Goal: Task Accomplishment & Management: Manage account settings

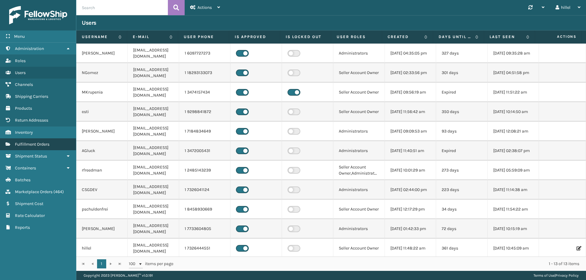
click at [47, 144] on span "Fulfillment Orders" at bounding box center [32, 144] width 34 height 5
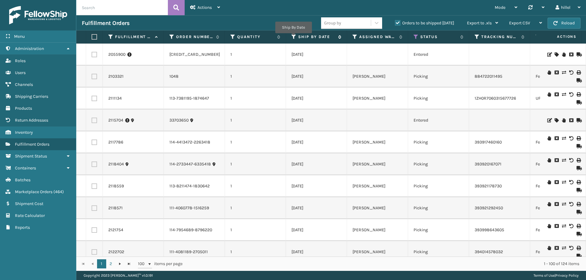
click at [293, 38] on icon at bounding box center [293, 36] width 5 height 5
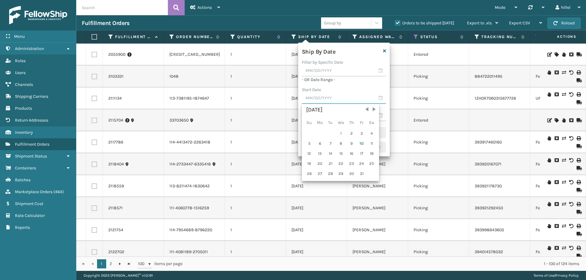
click at [314, 94] on input "text" at bounding box center [344, 98] width 84 height 11
click at [341, 132] on div "1" at bounding box center [341, 133] width 10 height 9
type input "[DATE]"
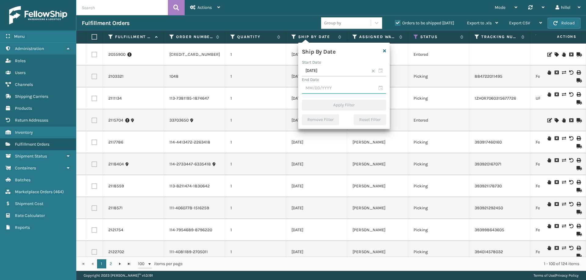
click at [326, 87] on input "text" at bounding box center [344, 88] width 84 height 11
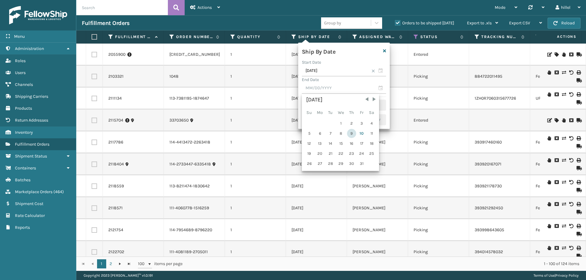
click at [351, 132] on div "9" at bounding box center [351, 133] width 9 height 9
type input "[DATE]"
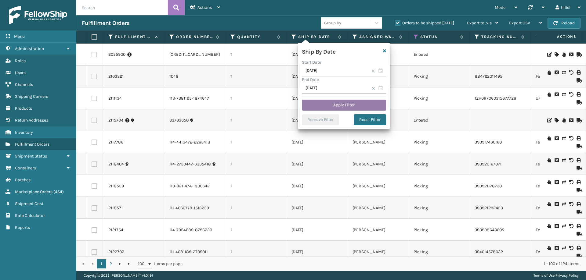
click at [367, 107] on button "Apply Filter" at bounding box center [344, 105] width 84 height 11
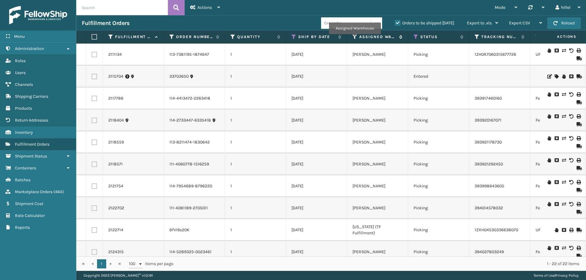
click at [354, 38] on icon at bounding box center [354, 36] width 5 height 5
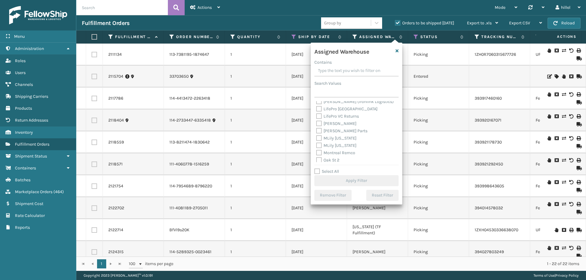
scroll to position [98, 0]
click at [332, 125] on label "[PERSON_NAME]" at bounding box center [336, 124] width 40 height 5
click at [316, 125] on input "[PERSON_NAME]" at bounding box center [316, 123] width 0 height 4
checkbox input "true"
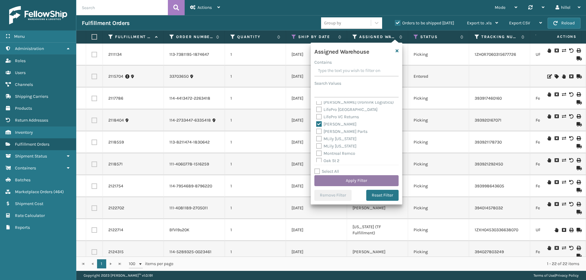
click at [349, 179] on button "Apply Filter" at bounding box center [356, 180] width 84 height 11
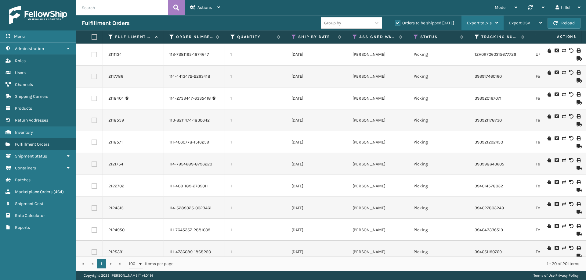
click at [492, 22] on div "Export to .xls" at bounding box center [482, 23] width 31 height 15
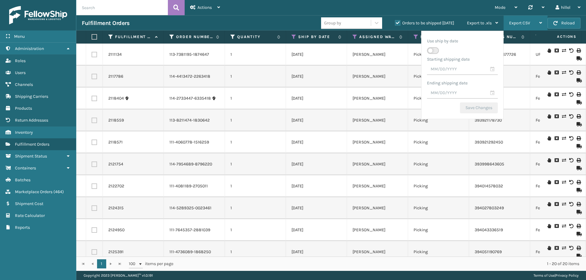
click at [515, 25] on span "Export CSV" at bounding box center [519, 22] width 21 height 5
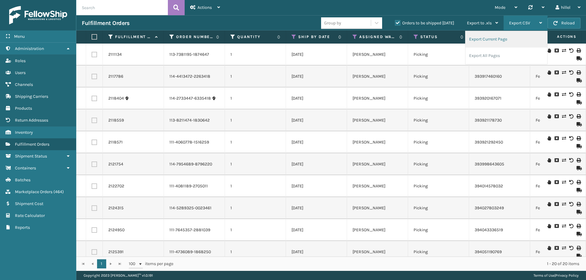
click at [495, 42] on li "Export Current Page" at bounding box center [506, 39] width 82 height 16
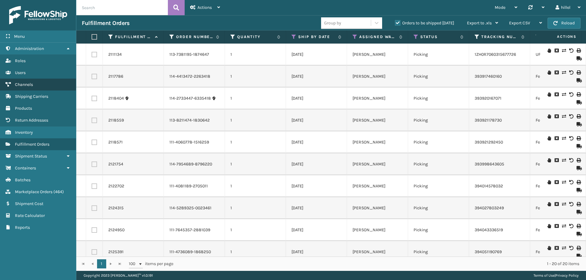
click at [34, 81] on link "Channels" at bounding box center [38, 85] width 76 height 12
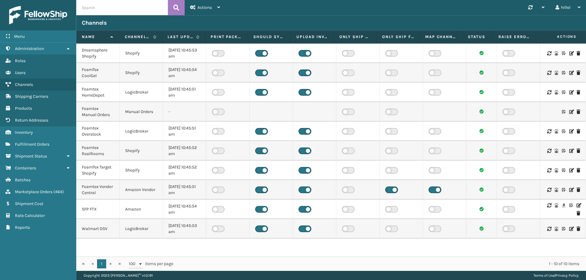
click at [576, 203] on icon at bounding box center [578, 205] width 4 height 4
